Goal: Transaction & Acquisition: Purchase product/service

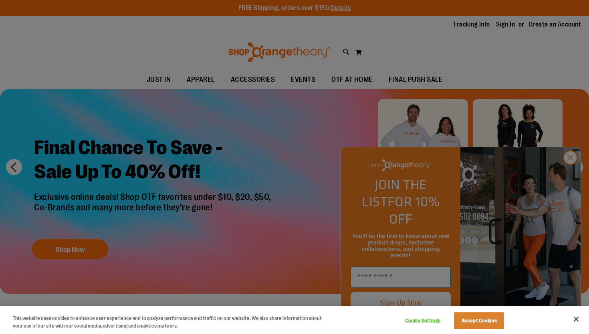
click at [572, 174] on div at bounding box center [294, 167] width 589 height 334
click at [573, 180] on div at bounding box center [294, 167] width 589 height 334
click at [575, 320] on button "Close" at bounding box center [577, 319] width 18 height 18
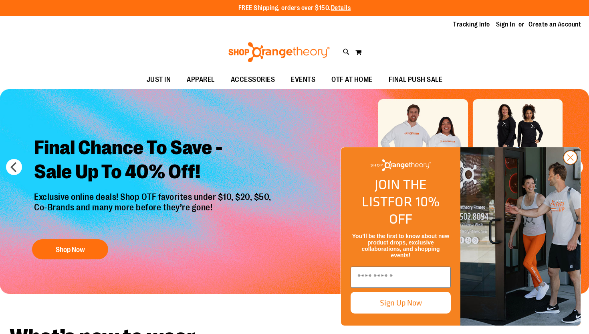
click at [569, 164] on circle "Close dialog" at bounding box center [570, 157] width 13 height 13
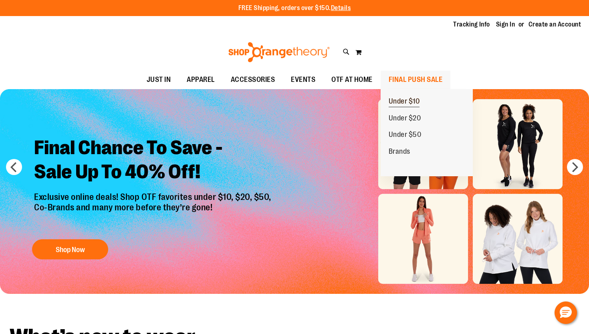
click at [408, 101] on span "Under $10" at bounding box center [404, 102] width 31 height 10
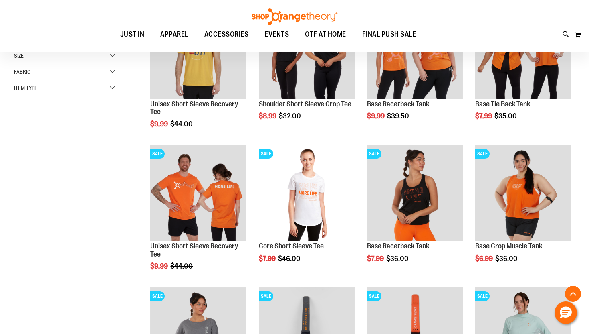
scroll to position [162, 0]
